Goal: Task Accomplishment & Management: Use online tool/utility

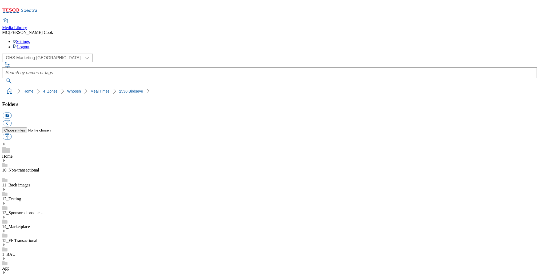
select select "flare-ghs-mktg"
click at [37, 10] on icon at bounding box center [29, 11] width 16 height 4
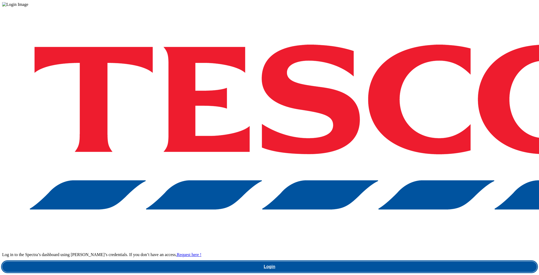
click at [414, 261] on link "Login" at bounding box center [269, 266] width 535 height 11
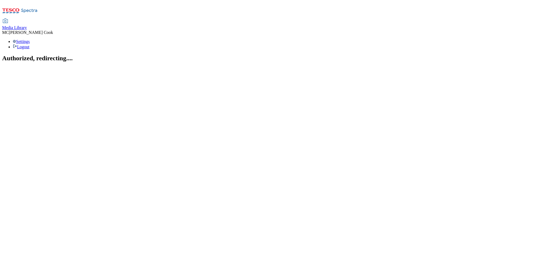
click at [27, 25] on span "Media Library" at bounding box center [14, 27] width 25 height 5
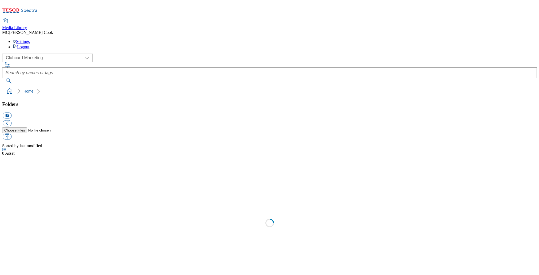
scroll to position [0, 0]
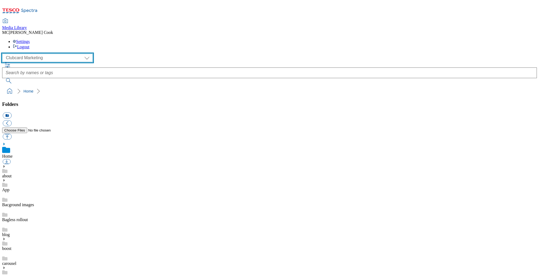
click at [37, 54] on select "Clubcard Marketing Dotcom UK Emails GHS Marketing UK GHS Product UK GHS ROI" at bounding box center [47, 58] width 91 height 9
select select "flare-ghs-mktg"
click at [4, 54] on select "Clubcard Marketing Dotcom UK Emails GHS Marketing UK GHS Product UK GHS ROI" at bounding box center [47, 58] width 91 height 9
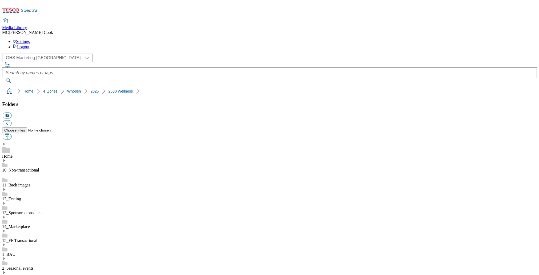
scroll to position [1033, 0]
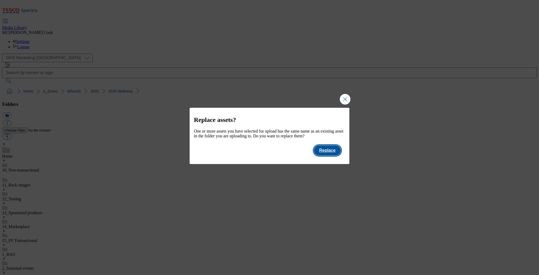
click at [327, 156] on button "Replace" at bounding box center [327, 150] width 27 height 10
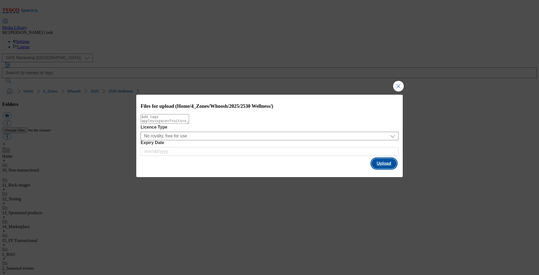
click at [379, 165] on button "Upload" at bounding box center [384, 163] width 25 height 10
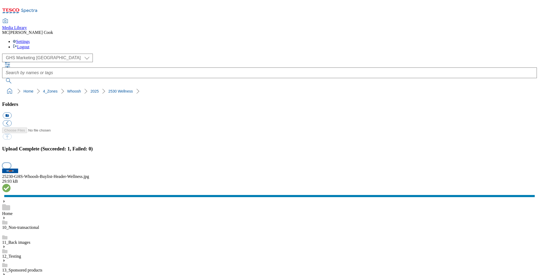
click at [11, 164] on button "button" at bounding box center [7, 165] width 8 height 5
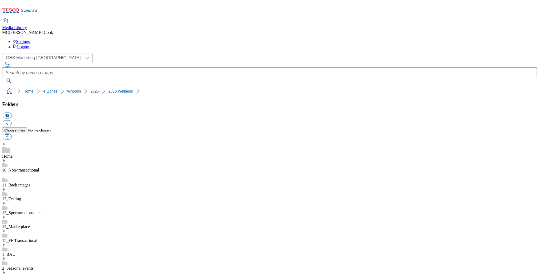
drag, startPoint x: 17, startPoint y: 152, endPoint x: 3, endPoint y: 173, distance: 26.0
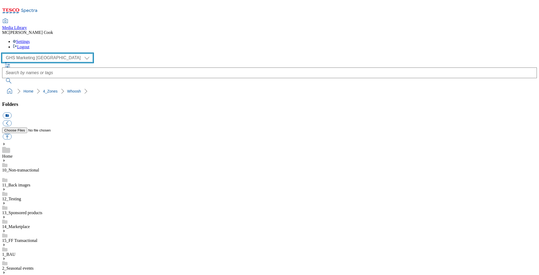
click at [16, 54] on select "Clubcard Marketing Dotcom UK Emails GHS Marketing UK GHS Product UK GHS ROI" at bounding box center [47, 58] width 91 height 9
select select "flare-homepage"
click at [4, 54] on select "Clubcard Marketing Dotcom UK Emails GHS Marketing UK GHS Product UK GHS ROI" at bounding box center [47, 58] width 91 height 9
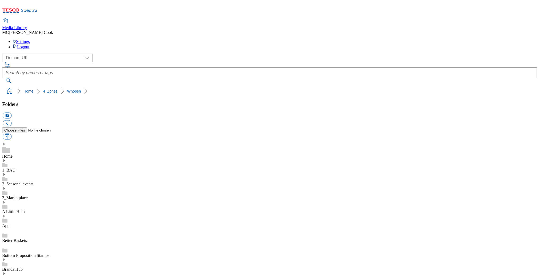
click at [10, 223] on link "App" at bounding box center [5, 225] width 7 height 5
click at [6, 214] on icon at bounding box center [4, 216] width 4 height 4
click at [35, 272] on link "Grocery App images" at bounding box center [19, 274] width 35 height 5
click at [5, 257] on use at bounding box center [3, 258] width 1 height 3
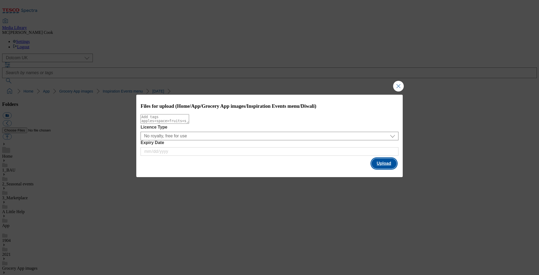
click at [381, 163] on button "Upload" at bounding box center [384, 163] width 25 height 10
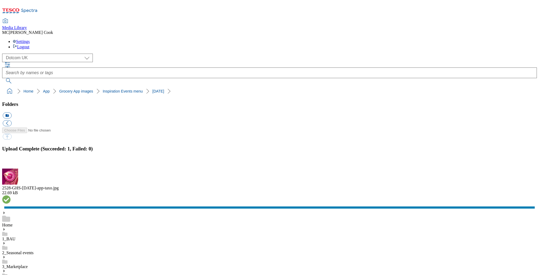
drag, startPoint x: 534, startPoint y: 163, endPoint x: 510, endPoint y: 166, distance: 24.5
click at [11, 163] on button "button" at bounding box center [7, 165] width 8 height 5
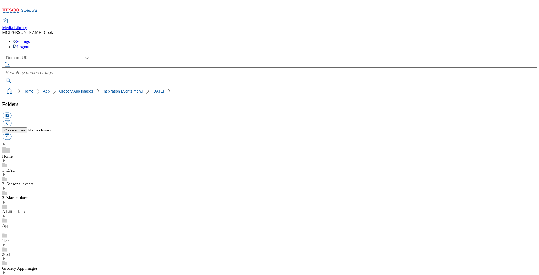
drag, startPoint x: 51, startPoint y: 231, endPoint x: 49, endPoint y: 233, distance: 3.2
